Goal: Task Accomplishment & Management: Complete application form

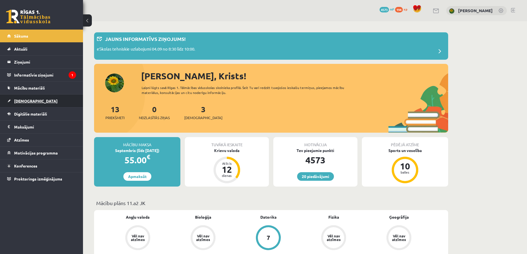
click at [27, 100] on span "[DEMOGRAPHIC_DATA]" at bounding box center [35, 101] width 43 height 5
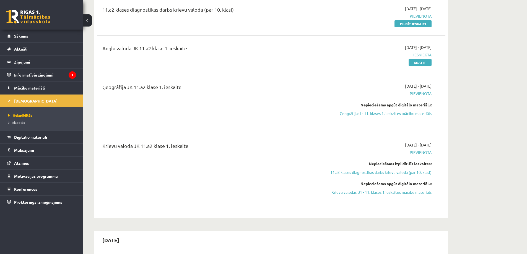
scroll to position [83, 0]
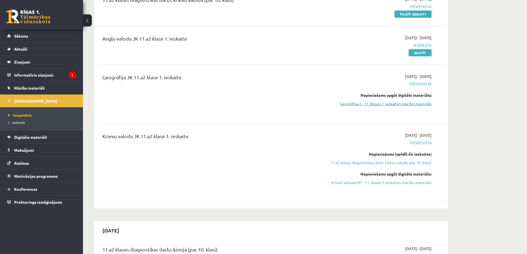
click at [353, 102] on link "Ģeogrāfijas I - 11. klases 1. ieskaites mācību materiāls" at bounding box center [379, 104] width 104 height 6
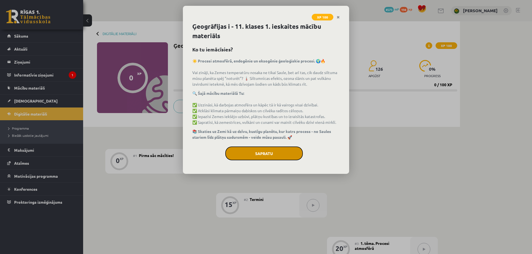
click at [270, 151] on button "Sapratu" at bounding box center [264, 154] width 78 height 14
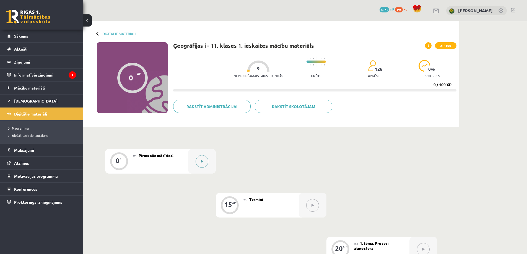
click at [202, 160] on icon at bounding box center [202, 161] width 2 height 3
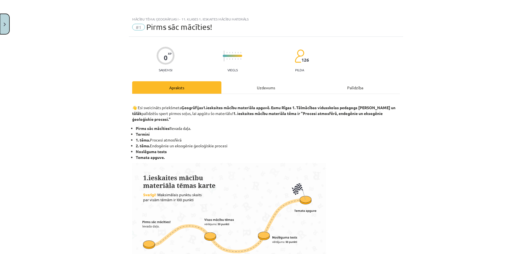
click at [6, 25] on button "Close" at bounding box center [4, 24] width 9 height 20
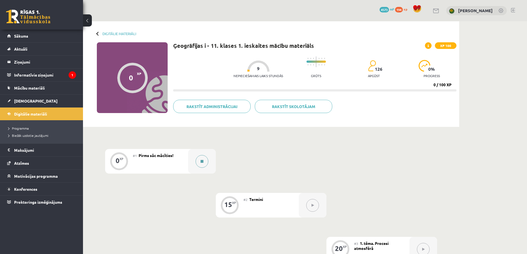
click at [205, 162] on button at bounding box center [202, 161] width 13 height 13
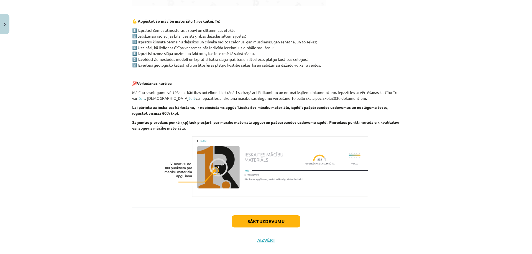
scroll to position [276, 0]
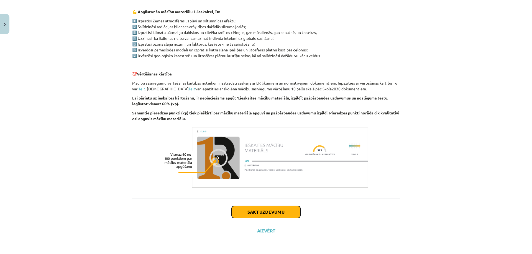
click at [275, 213] on button "Sākt uzdevumu" at bounding box center [265, 212] width 69 height 12
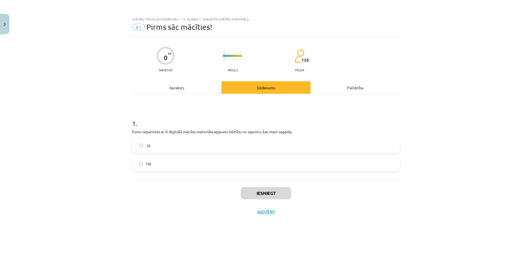
click at [229, 147] on label "Jā" at bounding box center [266, 146] width 266 height 14
click at [278, 190] on button "Iesniegt" at bounding box center [266, 193] width 50 height 12
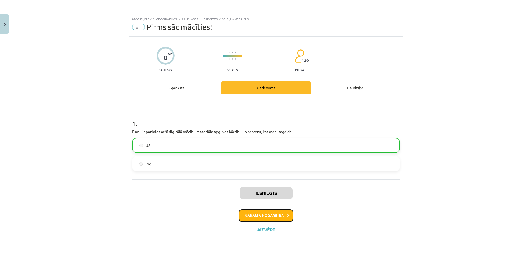
click at [286, 218] on button "Nākamā nodarbība" at bounding box center [266, 216] width 54 height 13
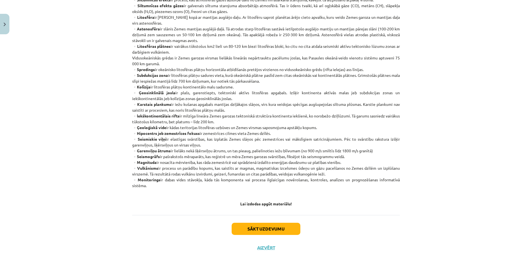
scroll to position [265, 0]
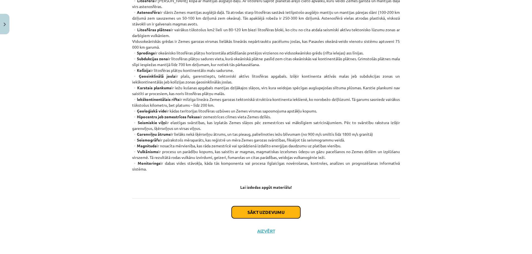
click at [259, 213] on button "Sākt uzdevumu" at bounding box center [265, 213] width 69 height 12
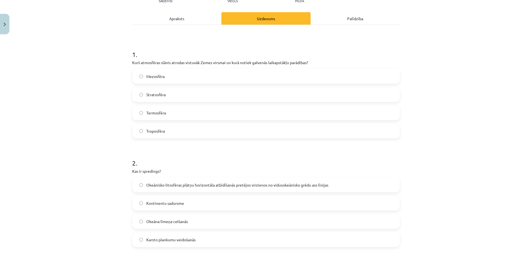
scroll to position [97, 0]
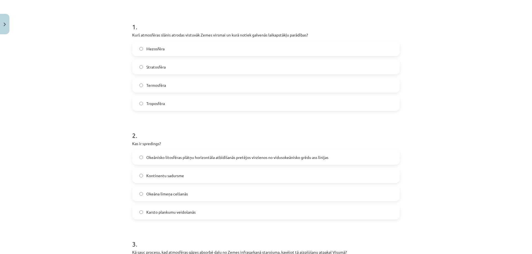
click at [170, 103] on label "Troposfēra" at bounding box center [266, 104] width 266 height 14
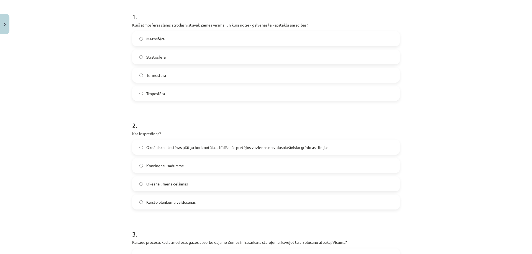
scroll to position [125, 0]
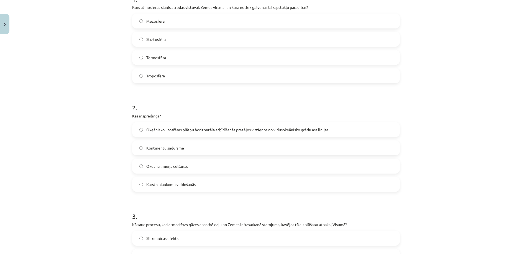
click at [193, 133] on label "Okeānisko litosfēras plātņu horizontāla atbīdīšanās pretējos virzienos no vidus…" at bounding box center [266, 130] width 266 height 14
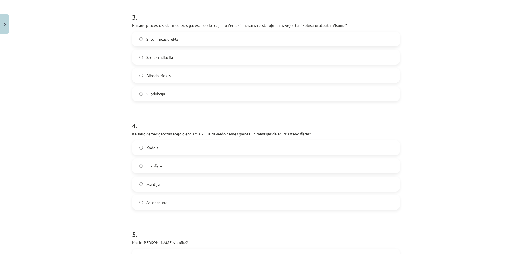
scroll to position [314, 0]
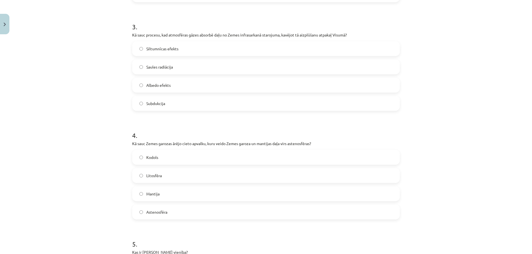
click at [165, 53] on label "Siltumnīcas efekts" at bounding box center [266, 49] width 266 height 14
click at [161, 175] on label "Litosfēra" at bounding box center [266, 176] width 266 height 14
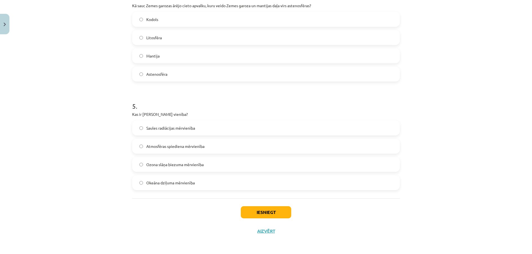
scroll to position [453, 0]
click at [190, 164] on span "Ozona slāņa biezuma mērvienība" at bounding box center [174, 165] width 57 height 6
click at [260, 210] on button "Iesniegt" at bounding box center [266, 212] width 50 height 12
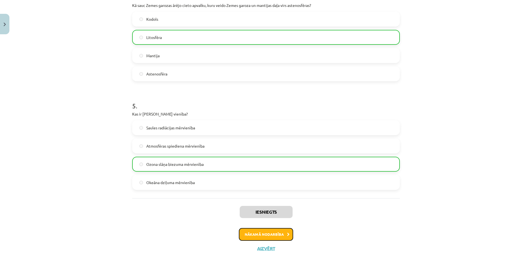
click at [269, 235] on button "Nākamā nodarbība" at bounding box center [266, 234] width 54 height 13
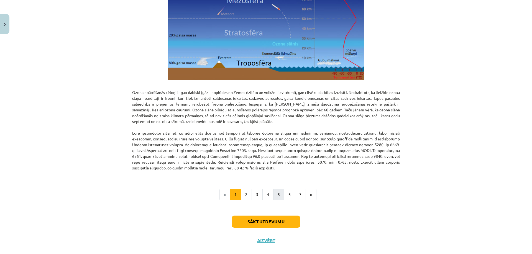
scroll to position [651, 0]
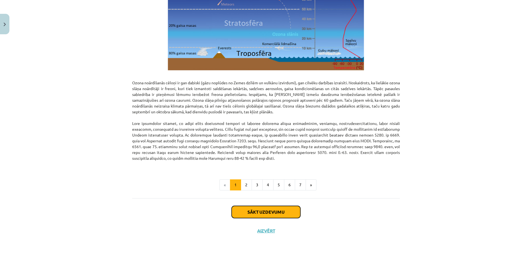
click at [277, 210] on button "Sākt uzdevumu" at bounding box center [265, 212] width 69 height 12
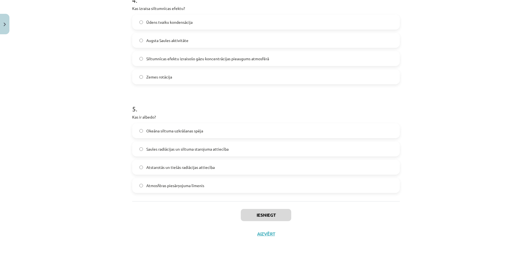
scroll to position [453, 0]
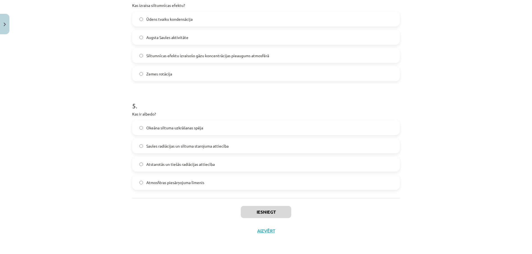
click at [178, 165] on span "Atstarotās un tiešās radiācijas attiecība" at bounding box center [180, 165] width 68 height 6
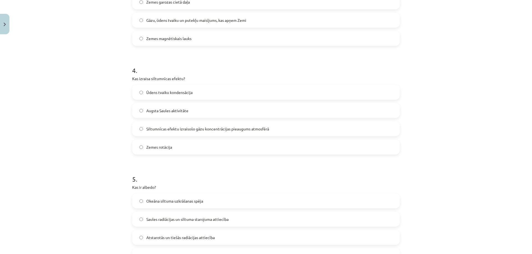
scroll to position [370, 0]
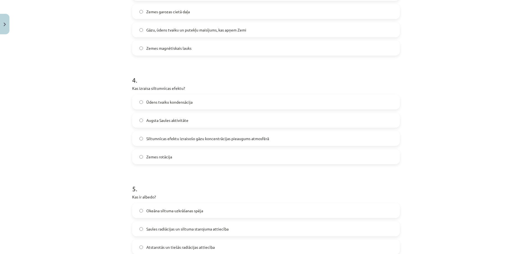
click at [186, 138] on span "Siltumnīcas efektu izraisošo gāzu koncentrācijas pieaugums atmosfērā" at bounding box center [207, 139] width 123 height 6
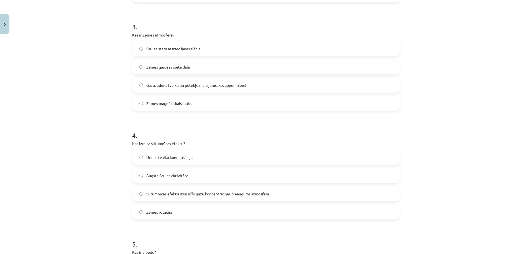
scroll to position [287, 0]
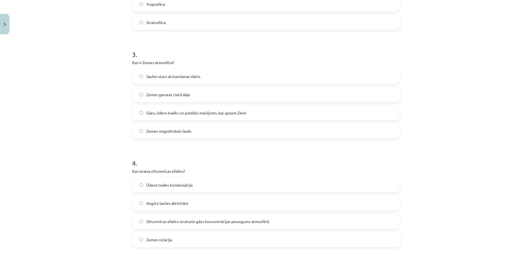
click at [173, 114] on span "Gāzu, ūdens tvaiku un putekļu maisījums, kas apņem Zemi" at bounding box center [196, 113] width 100 height 6
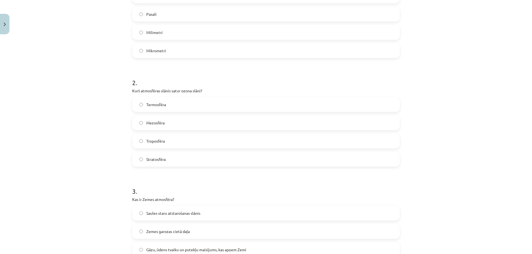
scroll to position [148, 0]
click at [173, 159] on label "Stratosfēra" at bounding box center [266, 161] width 266 height 14
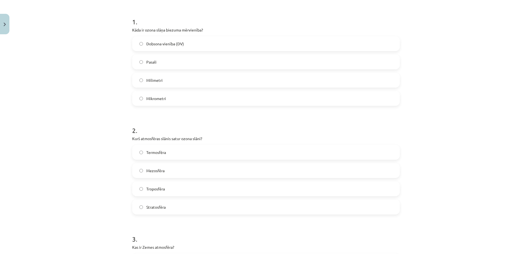
scroll to position [93, 0]
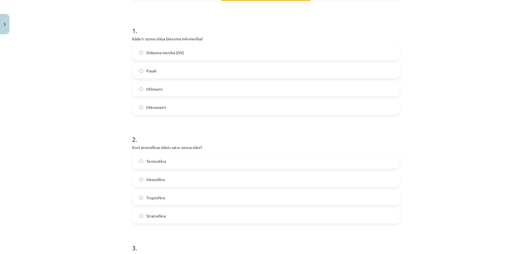
click at [168, 50] on span "Dobsona vienība (DV)" at bounding box center [165, 53] width 38 height 6
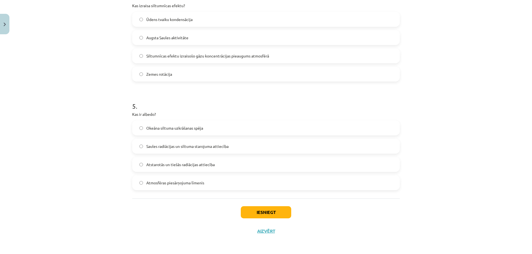
scroll to position [453, 0]
click at [269, 215] on button "Iesniegt" at bounding box center [266, 212] width 50 height 12
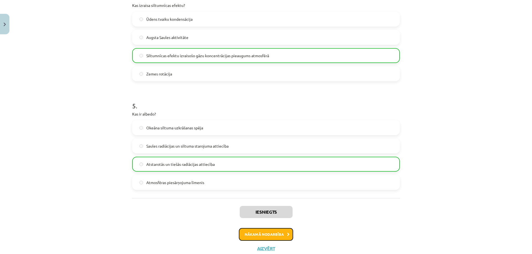
click at [274, 235] on button "Nākamā nodarbība" at bounding box center [266, 234] width 54 height 13
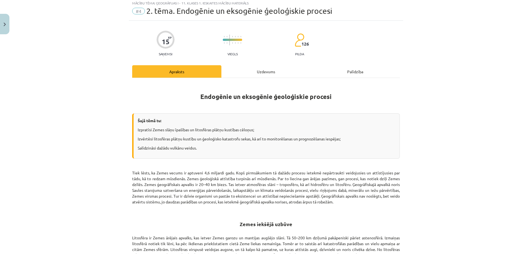
scroll to position [14, 0]
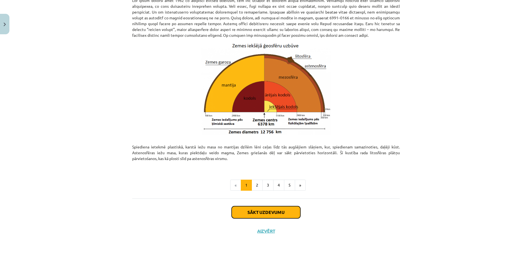
click at [269, 214] on button "Sākt uzdevumu" at bounding box center [265, 213] width 69 height 12
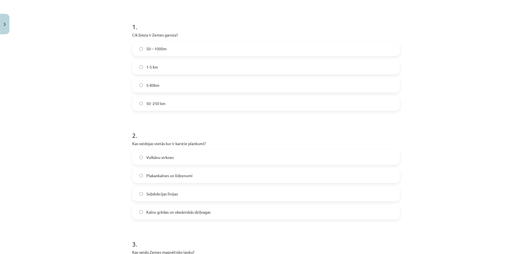
scroll to position [69, 0]
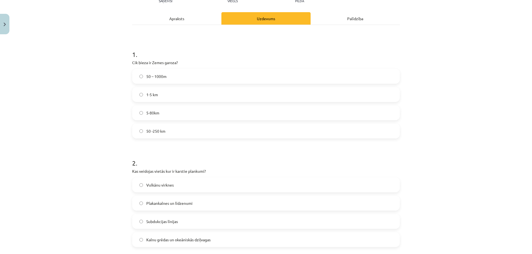
click at [161, 111] on label "5-80km" at bounding box center [266, 113] width 266 height 14
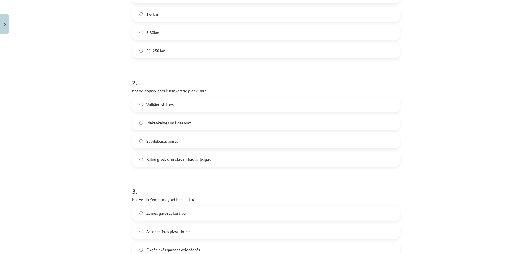
scroll to position [152, 0]
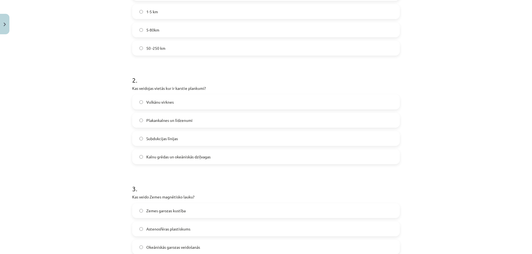
click at [174, 107] on label "Vulkānu virknes" at bounding box center [266, 102] width 266 height 14
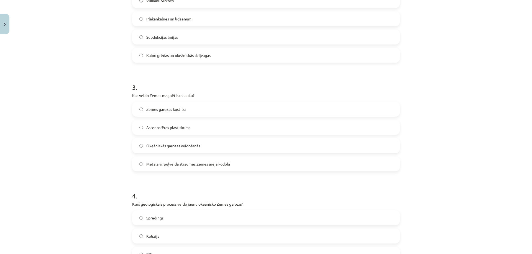
scroll to position [263, 0]
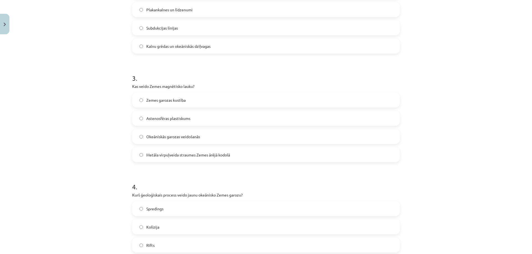
click at [190, 158] on span "Metāla virpuļveida straumes Zemes ārējā kodolā" at bounding box center [188, 155] width 84 height 6
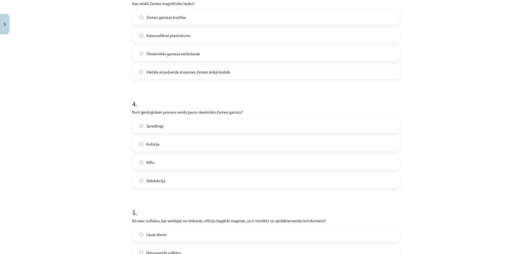
scroll to position [374, 0]
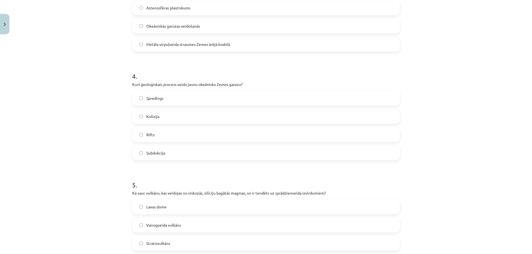
click at [172, 101] on label "Spredings" at bounding box center [266, 98] width 266 height 14
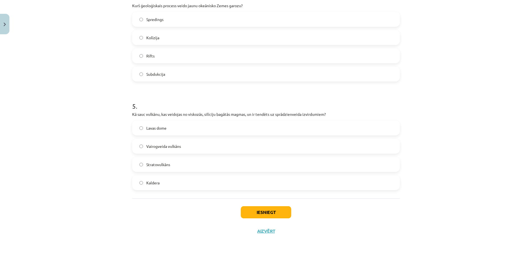
scroll to position [453, 0]
click at [183, 163] on label "Stratovulkāns" at bounding box center [266, 165] width 266 height 14
click at [261, 209] on button "Iesniegt" at bounding box center [266, 212] width 50 height 12
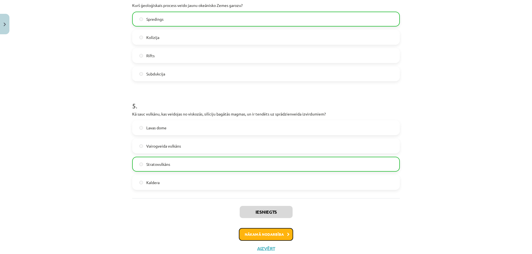
click at [267, 235] on button "Nākamā nodarbība" at bounding box center [266, 234] width 54 height 13
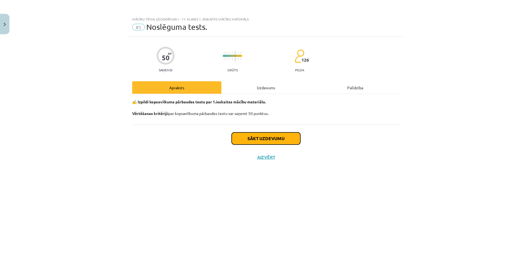
click at [244, 139] on button "Sākt uzdevumu" at bounding box center [265, 139] width 69 height 12
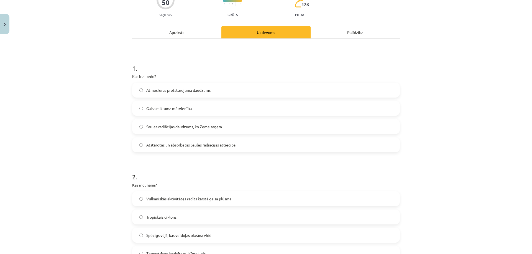
scroll to position [83, 0]
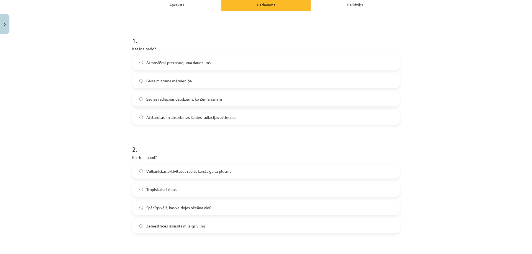
click at [172, 120] on span "Atstarotās un absorbētās Saules radiācijas attiecība" at bounding box center [190, 118] width 89 height 6
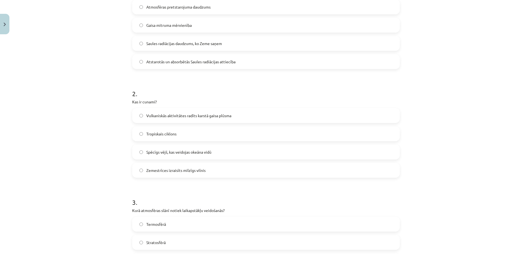
scroll to position [166, 0]
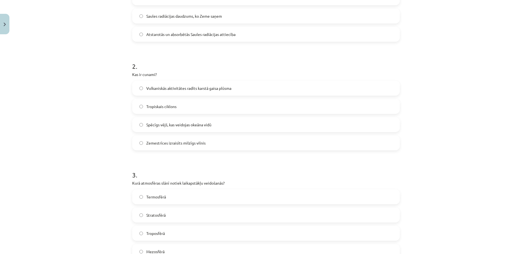
click at [182, 146] on label "Zemestrīces izraisīts milzīgs vilnis" at bounding box center [266, 143] width 266 height 14
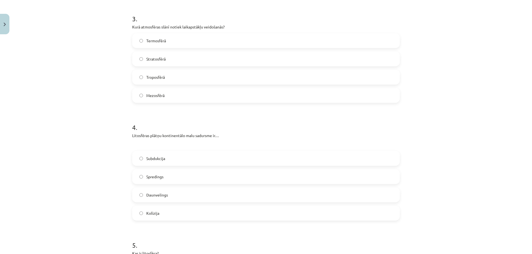
scroll to position [332, 0]
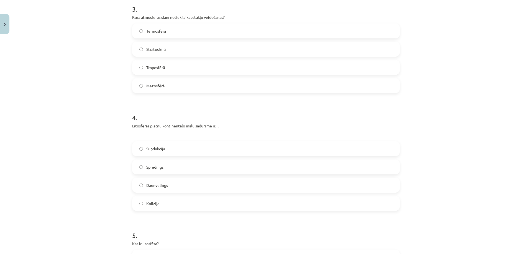
click at [162, 70] on span "Troposfērā" at bounding box center [155, 68] width 19 height 6
click at [159, 205] on label "Kolīzija" at bounding box center [266, 204] width 266 height 14
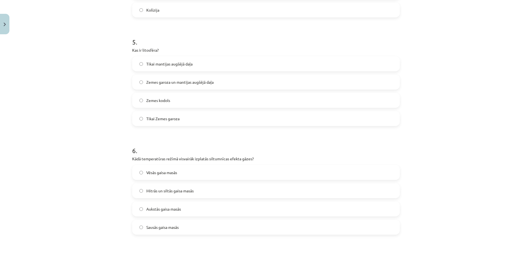
scroll to position [554, 0]
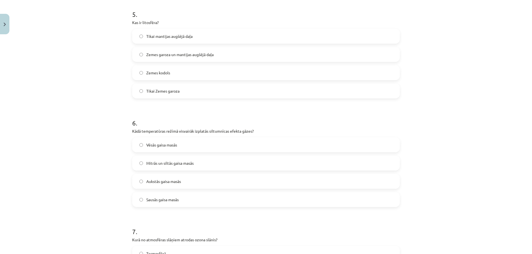
click at [179, 57] on span "Zemes garoza un mantijas augšējā daļa" at bounding box center [179, 55] width 67 height 6
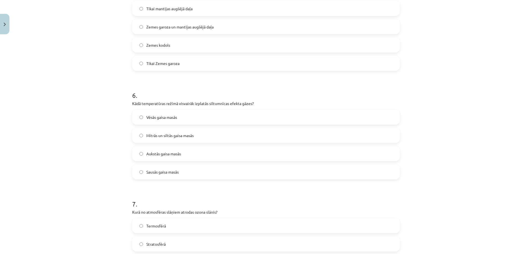
click at [188, 138] on span "Mitrās un siltās gaisa masās" at bounding box center [169, 136] width 47 height 6
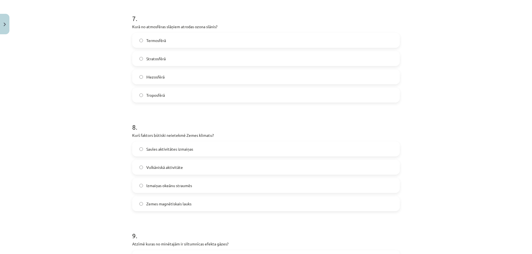
scroll to position [775, 0]
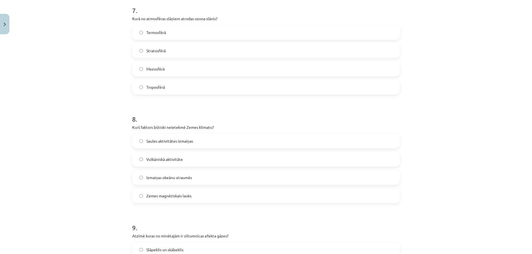
click at [155, 53] on span "Stratosfērā" at bounding box center [155, 51] width 19 height 6
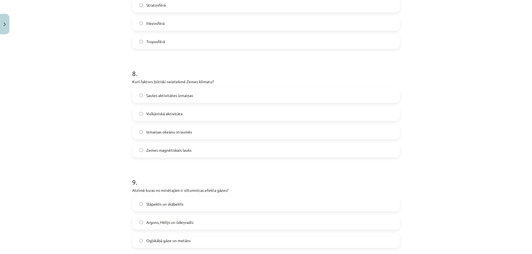
scroll to position [830, 0]
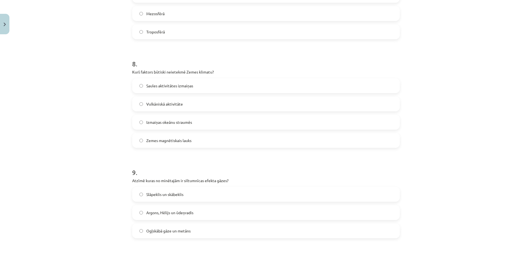
click at [180, 142] on span "Zemes magnētiskais lauks" at bounding box center [168, 141] width 45 height 6
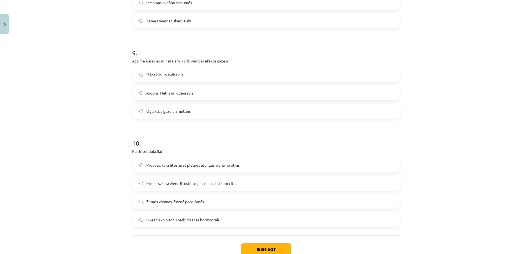
scroll to position [969, 0]
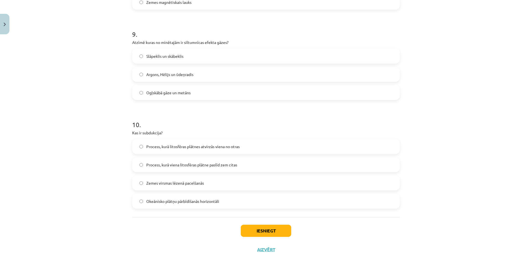
click at [166, 97] on label "Ogļskābā gāze un metāns" at bounding box center [266, 93] width 266 height 14
click at [183, 165] on span "Process, kurā viena litosfēras plātne paslīd zem citas" at bounding box center [191, 165] width 91 height 6
click at [261, 230] on button "Iesniegt" at bounding box center [266, 231] width 50 height 12
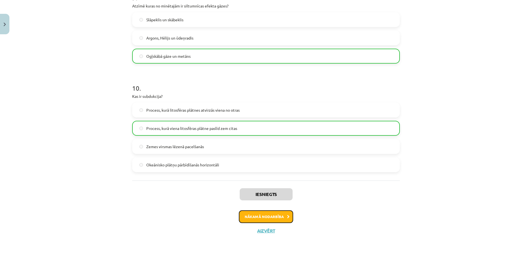
click at [278, 219] on button "Nākamā nodarbība" at bounding box center [266, 217] width 54 height 13
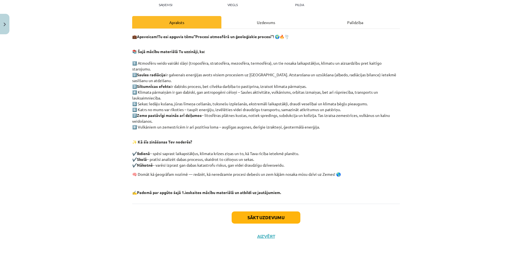
scroll to position [71, 0]
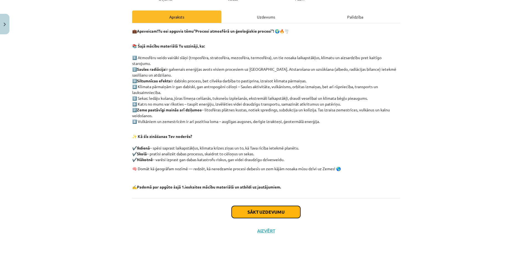
click at [273, 213] on button "Sākt uzdevumu" at bounding box center [265, 212] width 69 height 12
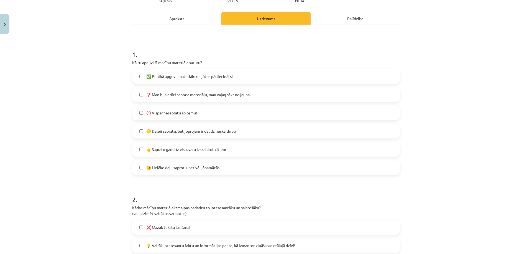
scroll to position [97, 0]
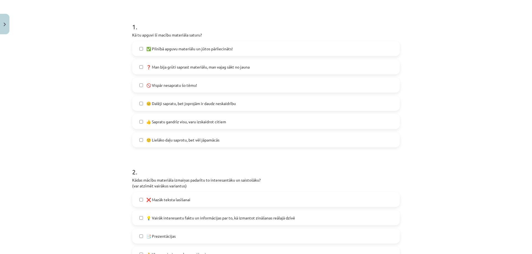
click at [232, 49] on label "✅ Pilnībā apguvu materiālu un jūtos pārliecināts!" at bounding box center [266, 49] width 266 height 14
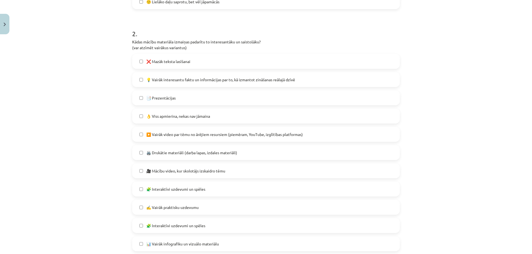
scroll to position [263, 0]
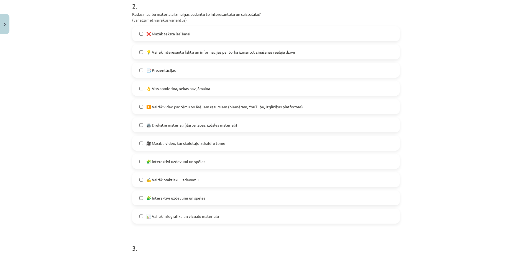
click at [200, 37] on label "❌ Mazāk teksta lasīšanai" at bounding box center [266, 34] width 266 height 14
click at [215, 51] on span "💡 Vairāk interesantu faktu un informācijas par to, kā izmantot zināšanas reālaj…" at bounding box center [220, 52] width 149 height 6
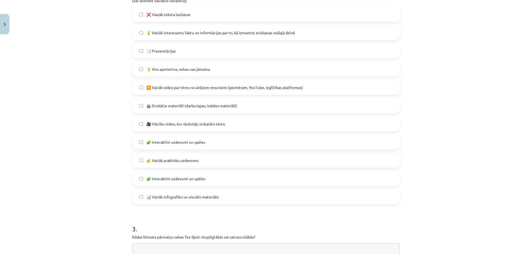
scroll to position [291, 0]
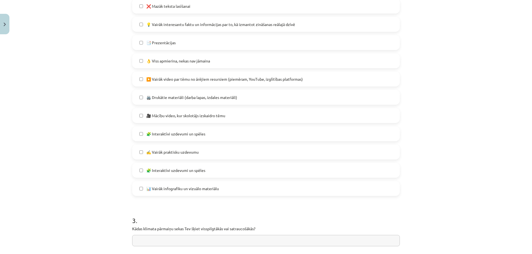
click at [194, 40] on label "📑 Prezentācijas" at bounding box center [266, 43] width 266 height 14
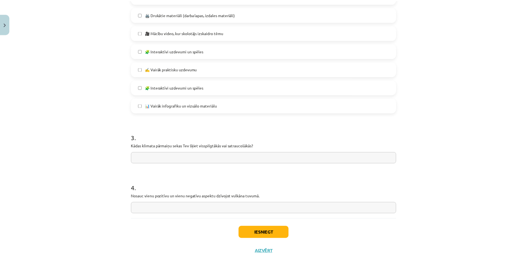
scroll to position [394, 0]
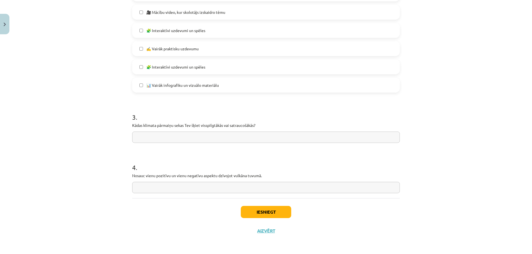
click at [139, 137] on input "text" at bounding box center [265, 137] width 267 height 11
type input "**********"
click at [160, 192] on input "text" at bounding box center [265, 187] width 267 height 11
type input "*"
click at [149, 188] on input "**********" at bounding box center [265, 187] width 267 height 11
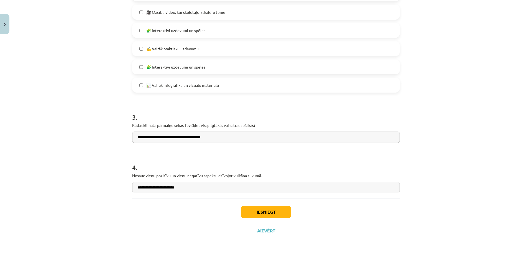
click at [181, 189] on input "**********" at bounding box center [265, 187] width 267 height 11
type input "**********"
click at [259, 210] on button "Iesniegt" at bounding box center [266, 212] width 50 height 12
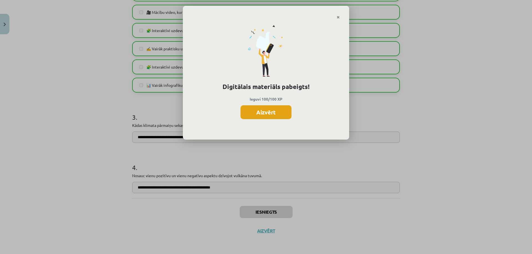
click at [274, 112] on button "Aizvērt" at bounding box center [265, 112] width 51 height 14
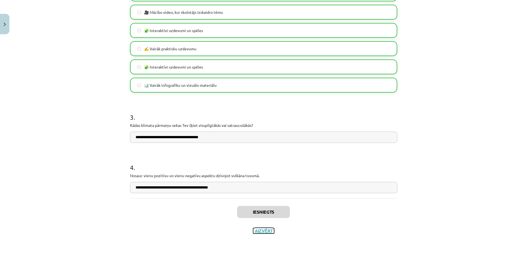
click at [260, 231] on button "Aizvērt" at bounding box center [263, 231] width 21 height 6
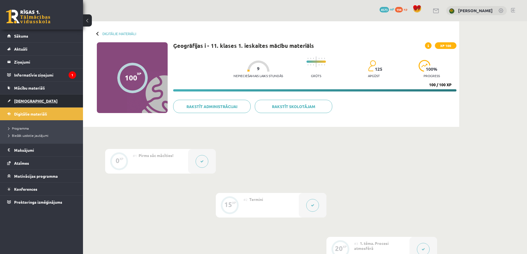
click at [26, 100] on span "[DEMOGRAPHIC_DATA]" at bounding box center [35, 101] width 43 height 5
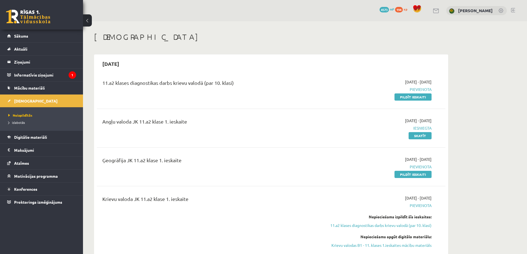
click at [420, 178] on div "Ģeogrāfija JK 11.a2 klase 1. ieskaite 2025-09-01 - 2025-09-15 Pievienota Pildīt…" at bounding box center [271, 167] width 349 height 32
click at [419, 176] on link "Pildīt ieskaiti" at bounding box center [413, 174] width 37 height 7
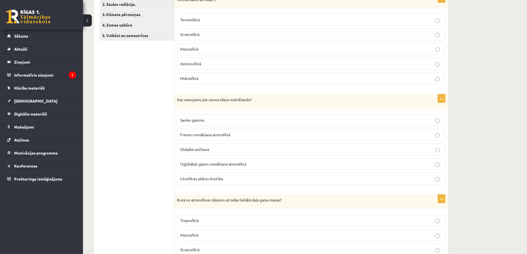
scroll to position [83, 0]
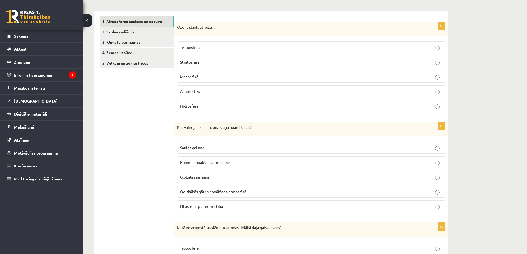
click at [228, 60] on p "Stratosfērā" at bounding box center [311, 62] width 262 height 6
click at [228, 164] on span "Freonu nonākšana atmosfērā" at bounding box center [205, 162] width 50 height 5
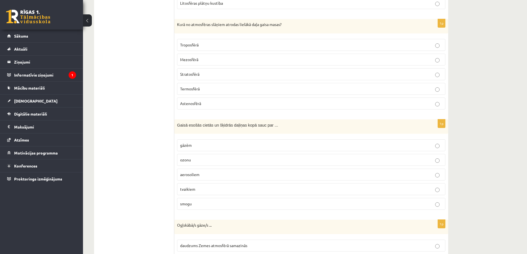
scroll to position [277, 0]
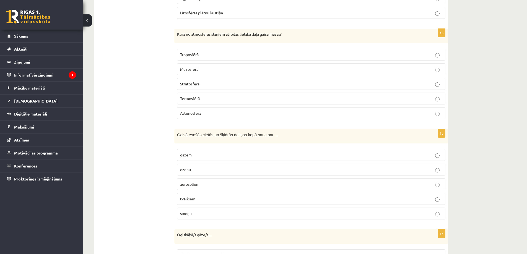
click at [203, 52] on p "Troposfērā" at bounding box center [311, 55] width 262 height 6
click at [192, 186] on span "aerosoliem" at bounding box center [189, 184] width 19 height 5
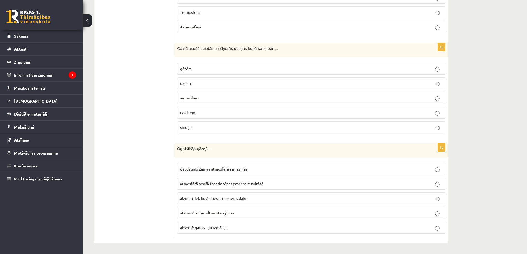
scroll to position [364, 0]
click at [211, 225] on span "absorbē garo viļņu radiāciju" at bounding box center [204, 227] width 48 height 5
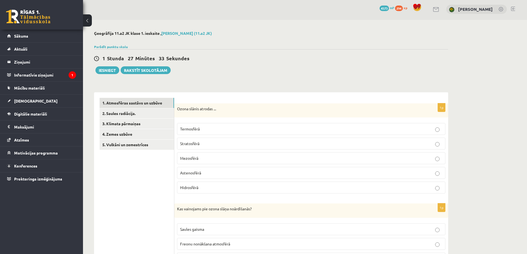
scroll to position [0, 0]
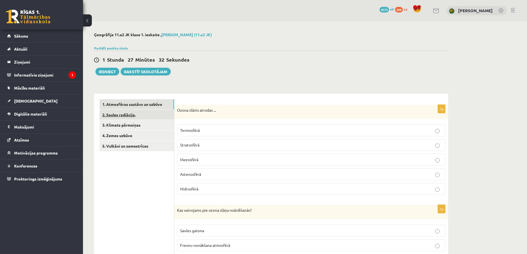
click at [122, 114] on link "2. Saules radiācija." at bounding box center [137, 115] width 74 height 10
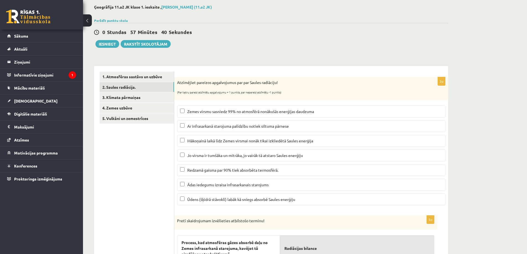
scroll to position [55, 0]
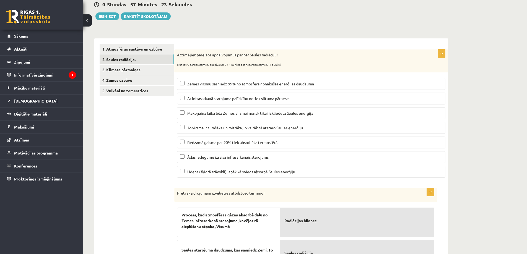
click at [236, 96] on span "Ar infrasarkanā starojuma palīdzību notiek siltuma pārnese" at bounding box center [238, 98] width 102 height 5
click at [228, 112] on span "Mākoņainā laikā līdz Zemes virsmai nonāk tikai izkliedētā Saules enerģija" at bounding box center [250, 113] width 126 height 5
click at [221, 173] on span "Ūdens (šķidrā stāvoklī) labāk kā sniegs absorbē Saules enerģiju" at bounding box center [241, 171] width 108 height 5
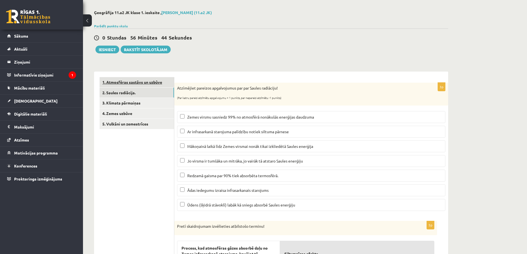
scroll to position [22, 0]
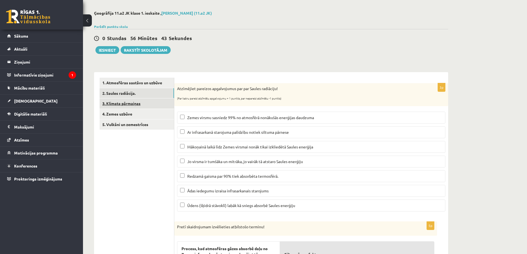
click at [120, 104] on link "3. Klimata pārmaiņas" at bounding box center [137, 104] width 74 height 10
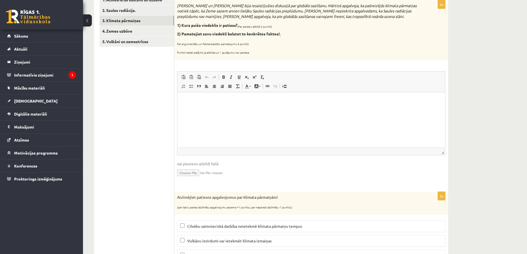
scroll to position [77, 0]
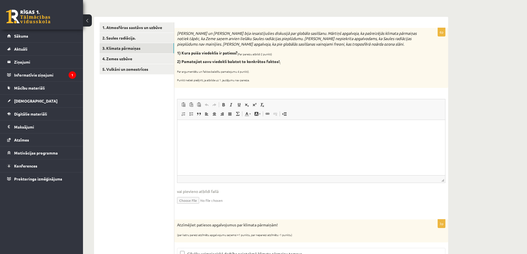
click at [219, 125] on html at bounding box center [311, 128] width 268 height 17
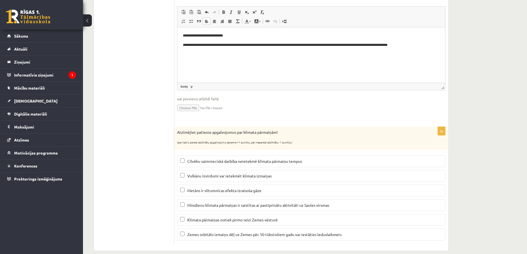
scroll to position [178, 0]
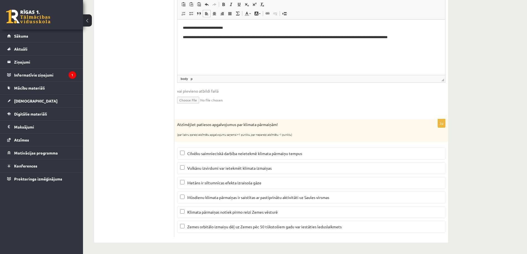
click at [255, 169] on span "Vulkānu izvirdumi var ietekmēt klimata izmaiņas" at bounding box center [229, 168] width 84 height 5
click at [247, 184] on span "Metāns ir siltumnīcas efekta izraisoša gāze" at bounding box center [224, 182] width 74 height 5
click at [236, 227] on span "Zemes orbitālo izmaiņu dēļ uz Zemes pēc 50 tūkstošiem gadu var iestāties ledusl…" at bounding box center [264, 227] width 154 height 5
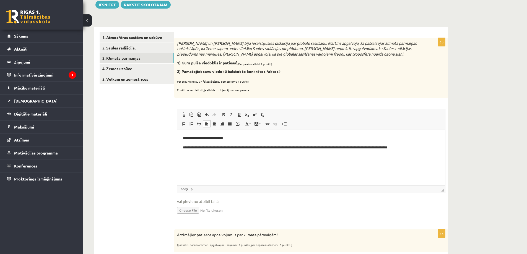
scroll to position [39, 0]
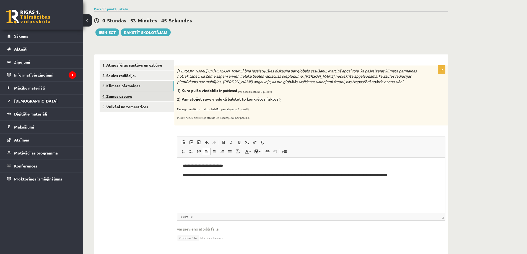
click at [120, 96] on link "4. Zemes uzbūve" at bounding box center [137, 96] width 74 height 10
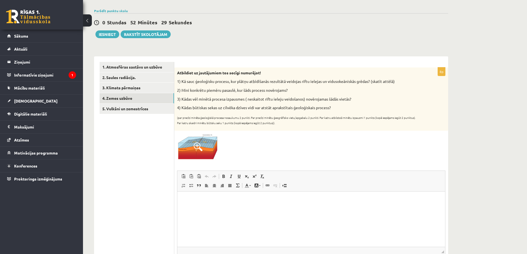
scroll to position [65, 0]
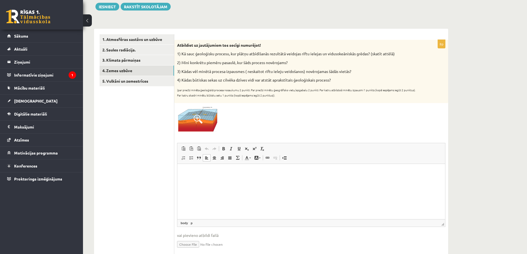
click at [211, 178] on html at bounding box center [311, 172] width 268 height 17
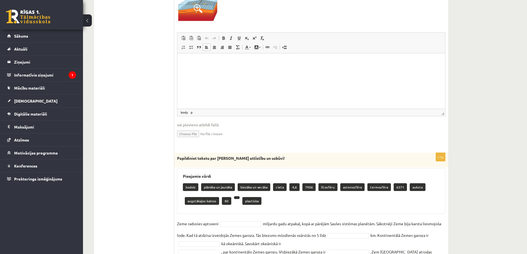
scroll to position [231, 0]
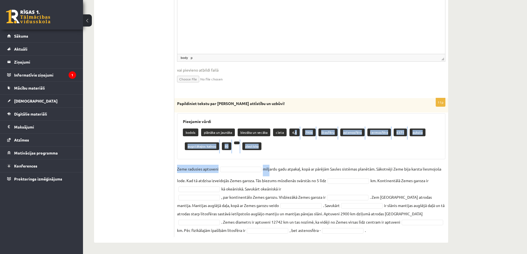
drag, startPoint x: 295, startPoint y: 132, endPoint x: 270, endPoint y: 160, distance: 37.8
click at [270, 160] on div "11p Papildiniet tekstu par Zemes attīstību un uzbūvi! Pieejamie vārdi kodols pl…" at bounding box center [311, 167] width 274 height 139
click at [247, 166] on fieldset "Zeme radusies aptuveni miljardu gadu atpakaļ, kopā ar pārējām Saules sistēmas p…" at bounding box center [311, 200] width 269 height 70
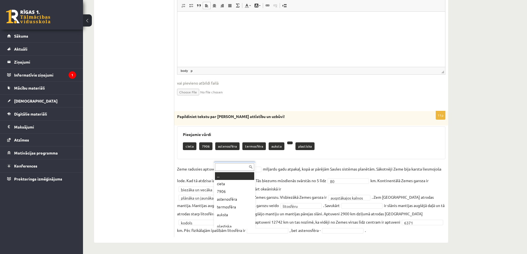
scroll to position [3, 0]
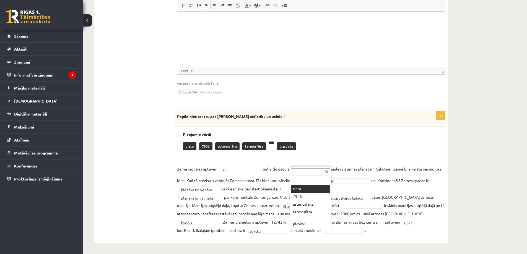
click at [304, 186] on fieldset "**********" at bounding box center [311, 200] width 269 height 70
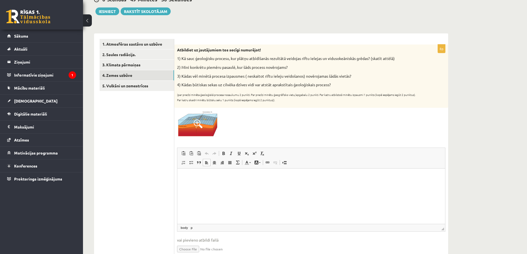
scroll to position [52, 0]
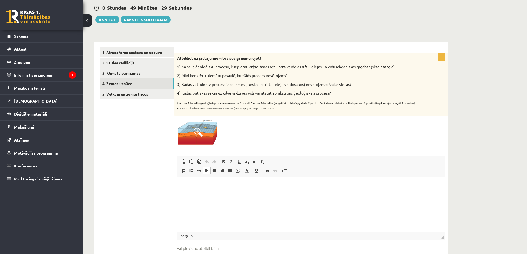
click at [235, 190] on html at bounding box center [311, 185] width 268 height 17
drag, startPoint x: 243, startPoint y: 185, endPoint x: 243, endPoint y: 195, distance: 9.7
click at [243, 185] on p "**********" at bounding box center [311, 186] width 257 height 6
click at [262, 186] on p "**********" at bounding box center [311, 186] width 257 height 6
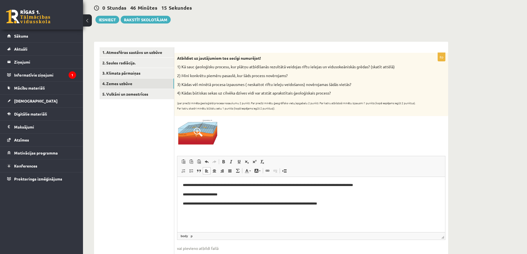
click at [296, 203] on p "**********" at bounding box center [311, 204] width 257 height 6
click at [338, 207] on p "**********" at bounding box center [311, 204] width 257 height 6
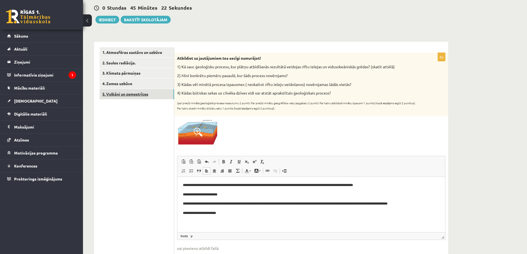
click at [136, 94] on link "5. Vulkāni un zemestrīces" at bounding box center [137, 94] width 74 height 10
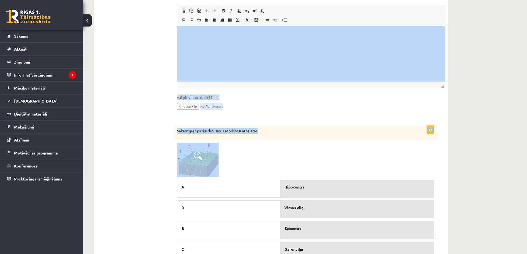
scroll to position [556, 0]
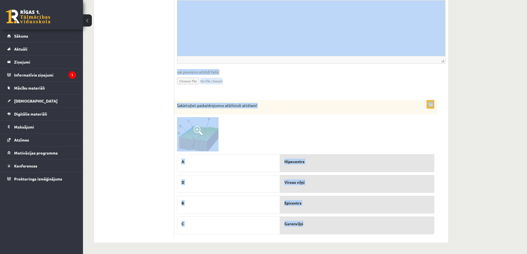
drag, startPoint x: 177, startPoint y: 79, endPoint x: 314, endPoint y: 228, distance: 201.8
copy form "Apskatiet karti un nosaki kurās no minētajām valstīm atrodas augsta seismiskā r…"
click at [341, 94] on div "3p Visiem zināms, ka cilvēku dzīve vulkānu tuvumā ir pakļauta potenciālam riska…" at bounding box center [311, 17] width 274 height 155
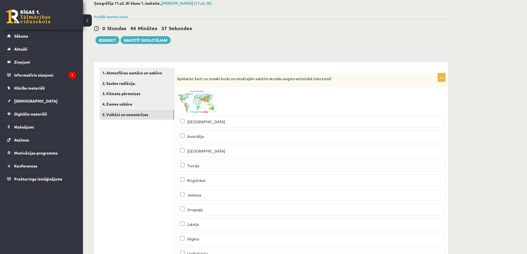
scroll to position [30, 0]
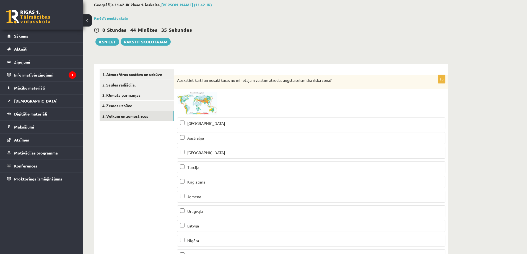
click at [195, 126] on span "Peru" at bounding box center [206, 123] width 38 height 5
click at [198, 171] on p "Turcija" at bounding box center [311, 168] width 262 height 6
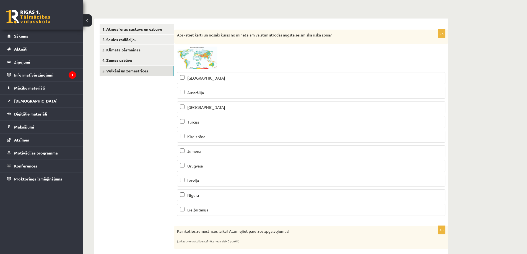
scroll to position [85, 0]
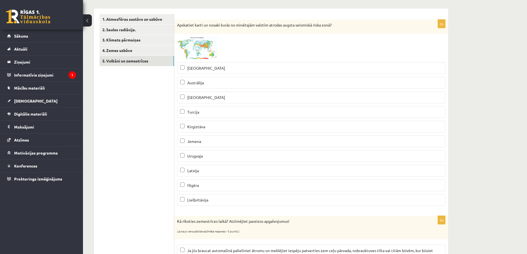
click at [216, 127] on p "Kirgiztāna" at bounding box center [311, 127] width 262 height 6
click at [205, 142] on p "Jemena" at bounding box center [311, 142] width 262 height 6
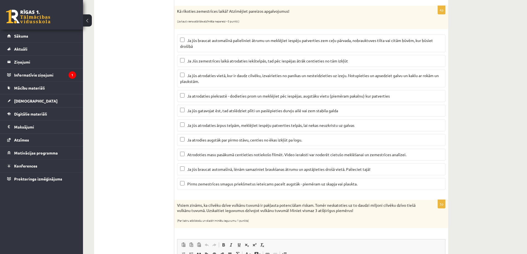
scroll to position [307, 0]
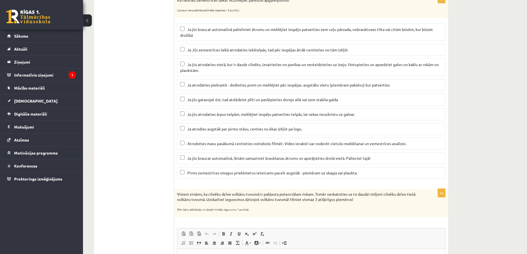
click at [260, 161] on span "Ja jūs braucat automašīnā, lēnām samaziniet braukšanas ātrumu un apstājieties d…" at bounding box center [278, 158] width 183 height 5
click at [233, 100] on span "Ja jūs gatavojat ēst, tad atslēdziet plīti un paslēpieties durvju ailē vai zem …" at bounding box center [262, 99] width 151 height 5
click at [207, 85] on span "Ja atrodaties piekrastē - dodieties prom un meklējiet pēc iespējas. augstāku vi…" at bounding box center [288, 84] width 203 height 5
click at [211, 71] on p "Ja jūs atrodaties vietā, kur ir daudz cilvēku, izvairieties no panikas un neste…" at bounding box center [311, 68] width 262 height 12
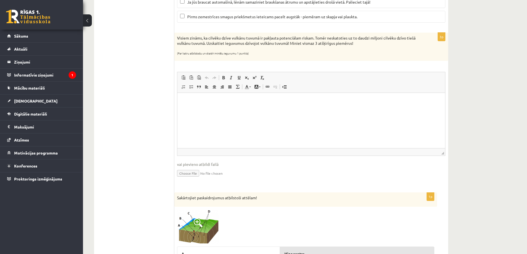
scroll to position [473, 0]
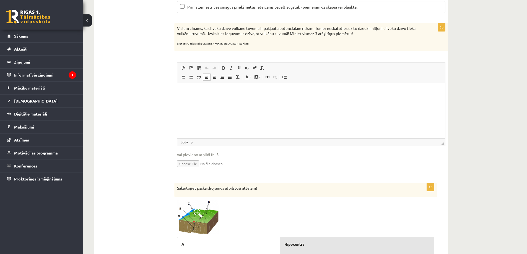
click at [226, 91] on p "Bagātinātā teksta redaktors, wiswyg-editor-user-answer-47024932514860" at bounding box center [311, 92] width 257 height 6
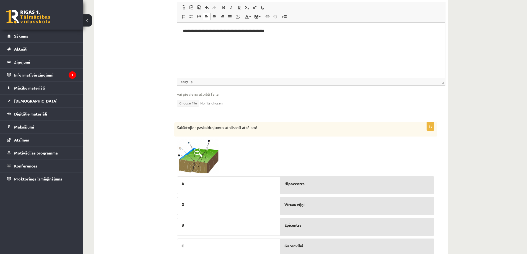
scroll to position [556, 0]
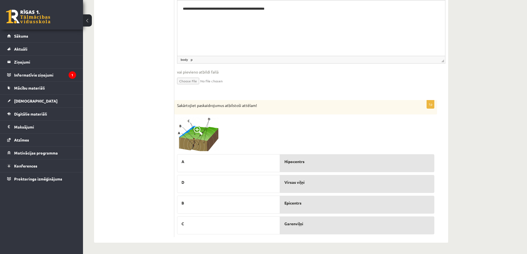
click at [237, 165] on div "A" at bounding box center [228, 163] width 103 height 18
click at [300, 162] on span "Hipocentrs" at bounding box center [295, 162] width 20 height 6
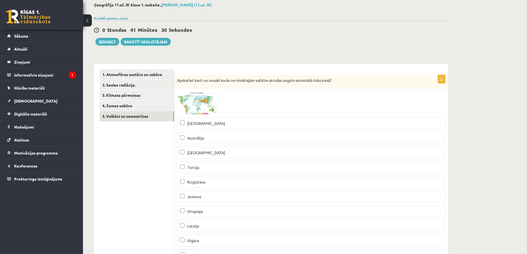
scroll to position [0, 0]
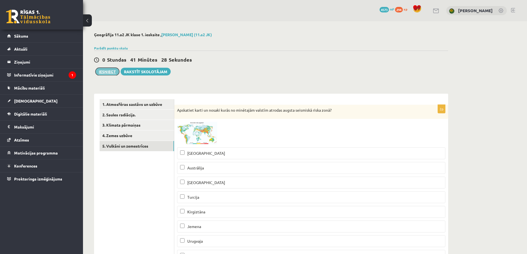
click at [112, 72] on button "Iesniegt" at bounding box center [108, 72] width 24 height 8
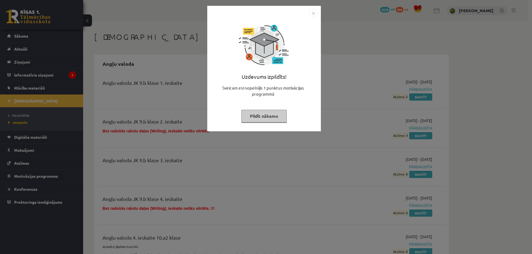
click at [313, 11] on img "Close" at bounding box center [313, 13] width 8 height 8
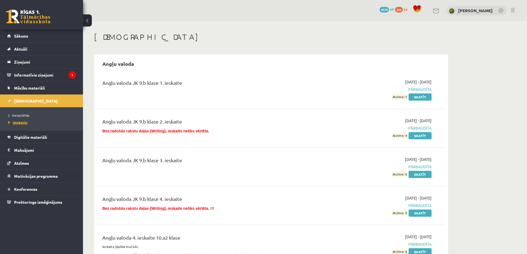
click at [20, 124] on span "Izlabotās" at bounding box center [17, 122] width 19 height 4
click at [23, 114] on span "Neizpildītās" at bounding box center [18, 115] width 21 height 4
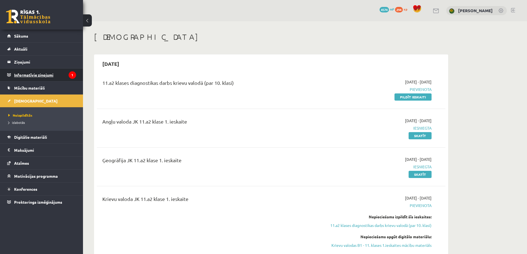
click at [33, 72] on legend "Informatīvie ziņojumi 1" at bounding box center [45, 75] width 62 height 13
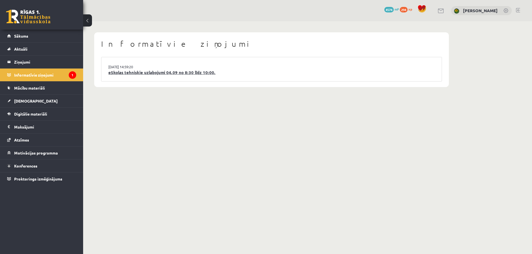
click at [127, 74] on link "eSkolas tehniskie uzlabojumi 04.09 no 8:30 līdz 10:00." at bounding box center [271, 72] width 326 height 6
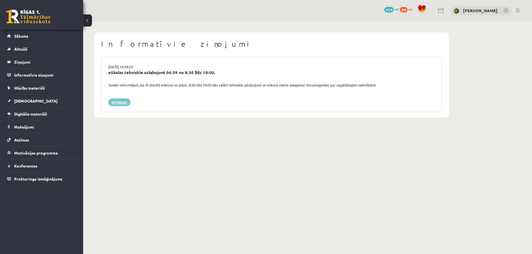
click at [123, 102] on link "Atpakaļ" at bounding box center [119, 103] width 22 height 8
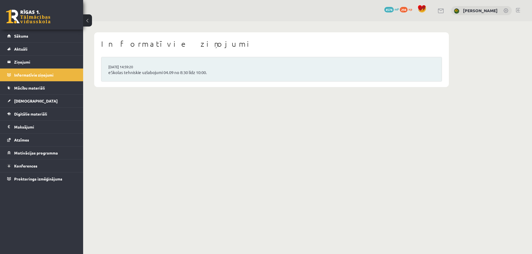
click at [92, 23] on button at bounding box center [87, 20] width 9 height 12
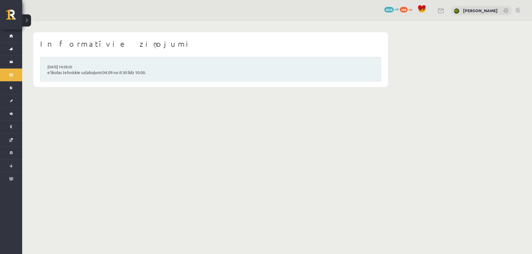
click at [518, 9] on link at bounding box center [517, 10] width 4 height 4
